Goal: Navigation & Orientation: Find specific page/section

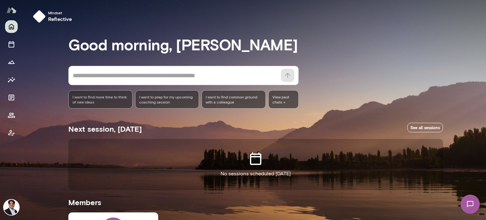
click at [11, 208] on img at bounding box center [11, 207] width 15 height 15
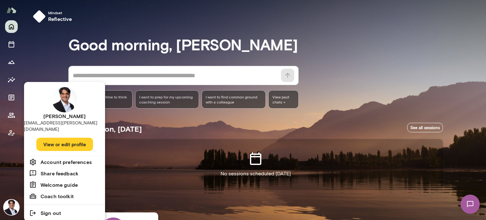
click at [65, 140] on button "View or edit profile" at bounding box center [64, 144] width 57 height 13
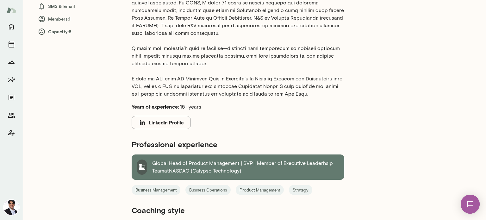
scroll to position [158, 0]
click at [9, 118] on icon "Members" at bounding box center [12, 115] width 8 height 8
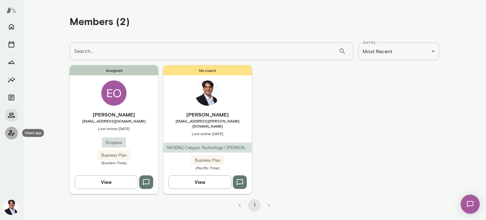
click at [9, 134] on icon "Client app" at bounding box center [11, 133] width 6 height 6
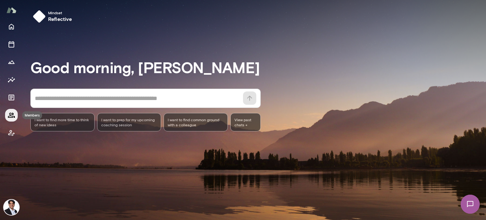
click at [12, 118] on icon "Members" at bounding box center [12, 115] width 8 height 8
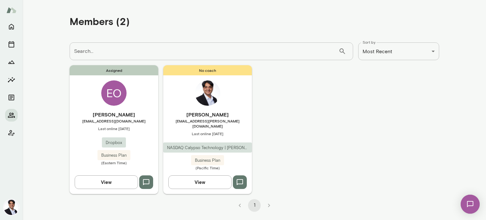
click at [121, 101] on div "EO" at bounding box center [113, 92] width 25 height 25
